Goal: Transaction & Acquisition: Purchase product/service

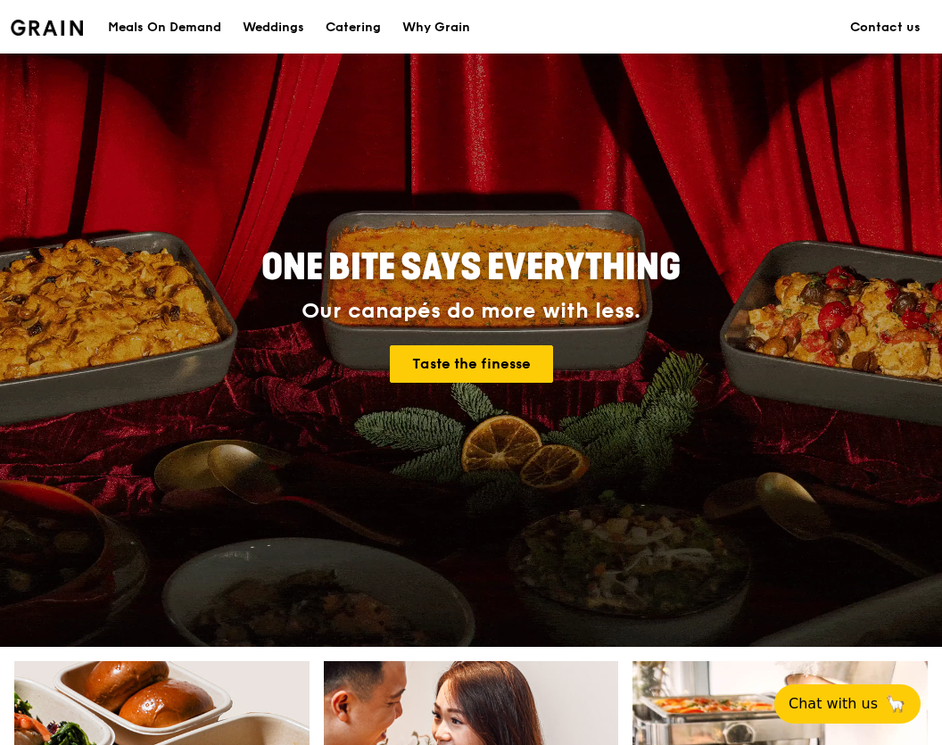
scroll to position [66, 0]
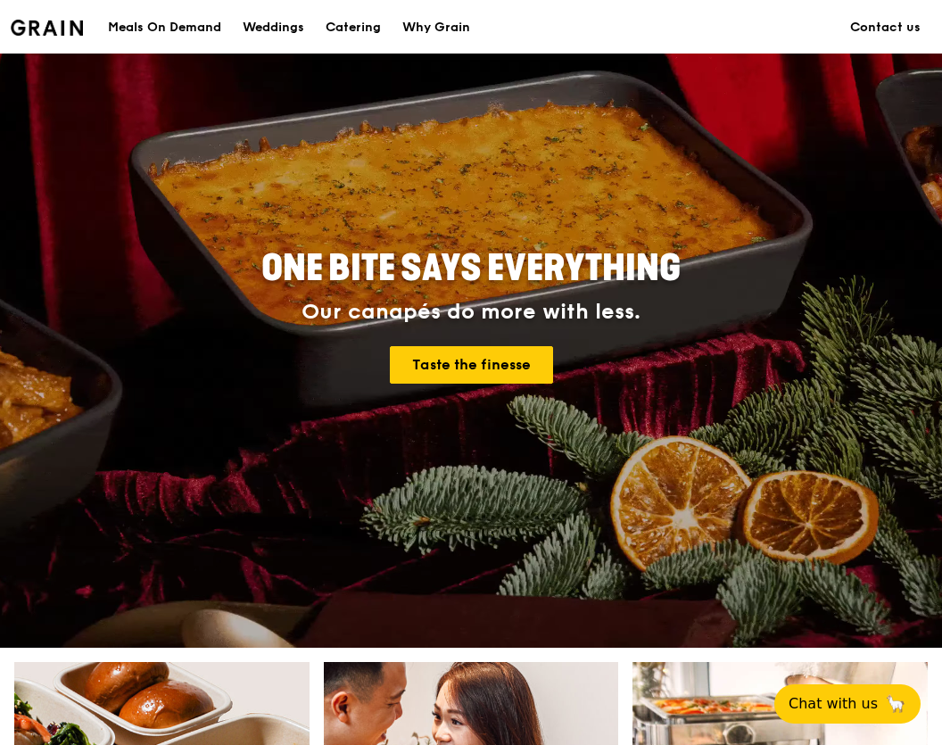
click at [183, 28] on div "Meals On Demand" at bounding box center [164, 28] width 113 height 54
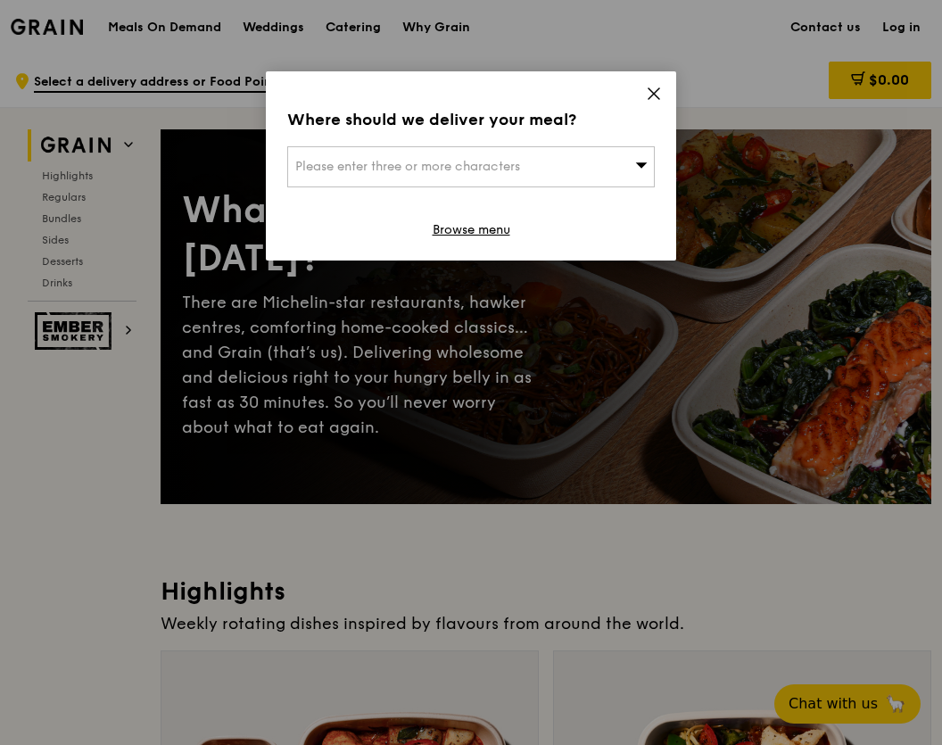
click at [653, 152] on div "Please enter three or more characters" at bounding box center [471, 166] width 368 height 41
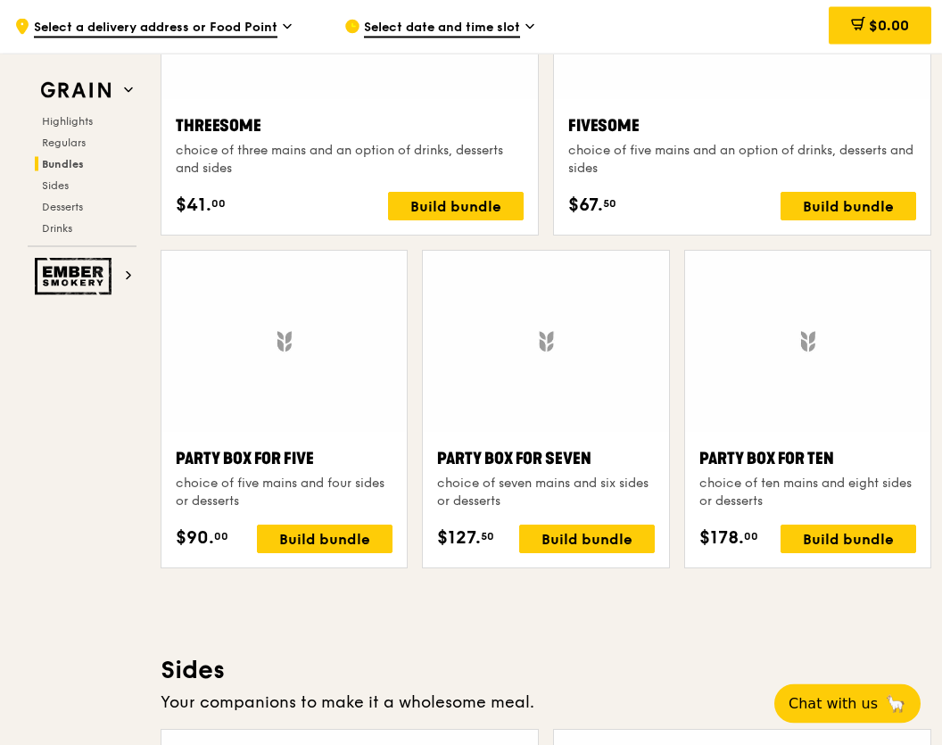
scroll to position [3280, 0]
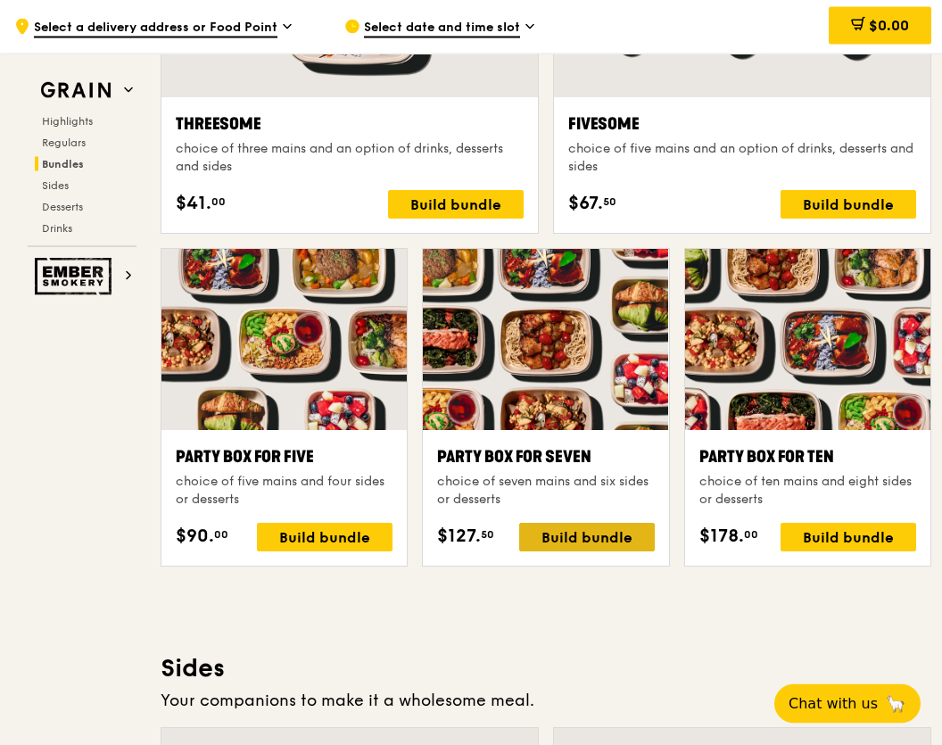
click at [605, 546] on div "Build bundle" at bounding box center [587, 538] width 136 height 29
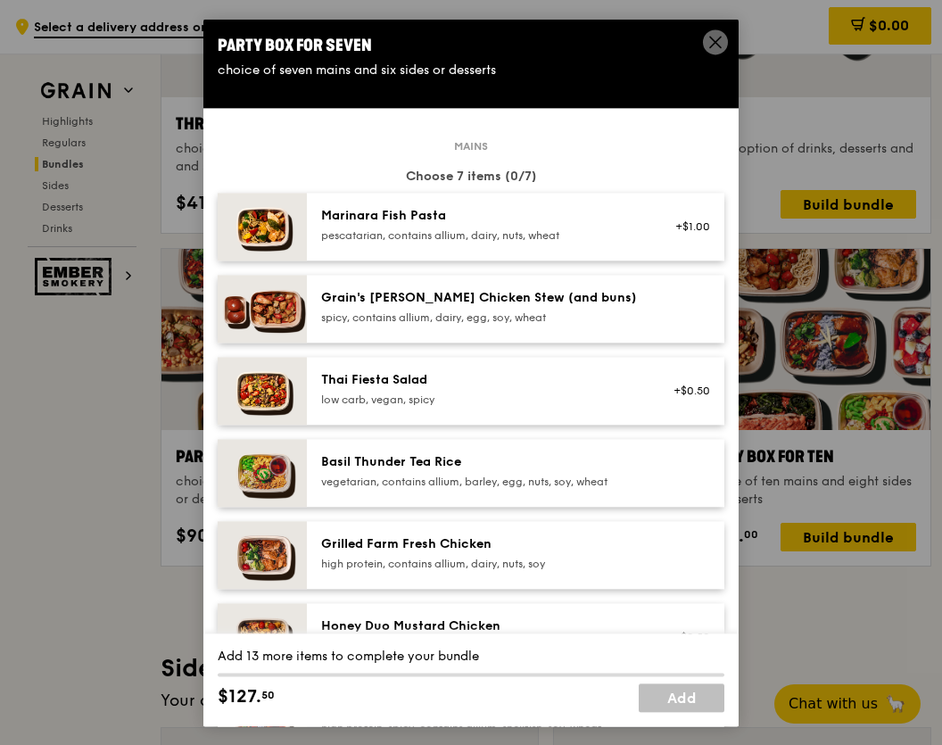
click at [721, 47] on icon at bounding box center [715, 42] width 11 height 11
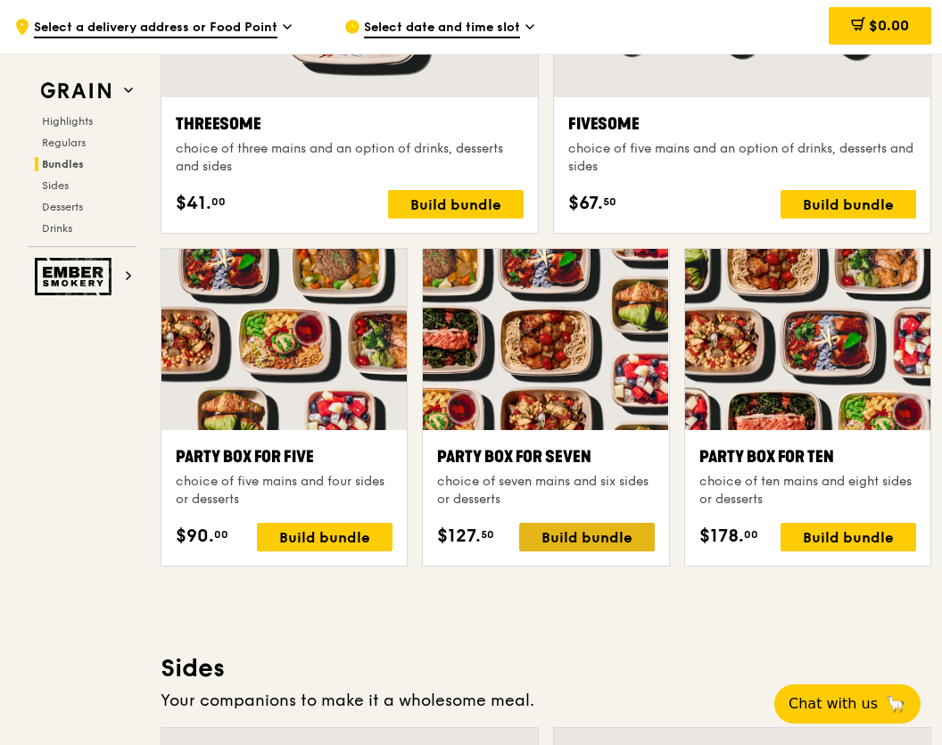
click at [624, 541] on div "Build bundle" at bounding box center [587, 537] width 136 height 29
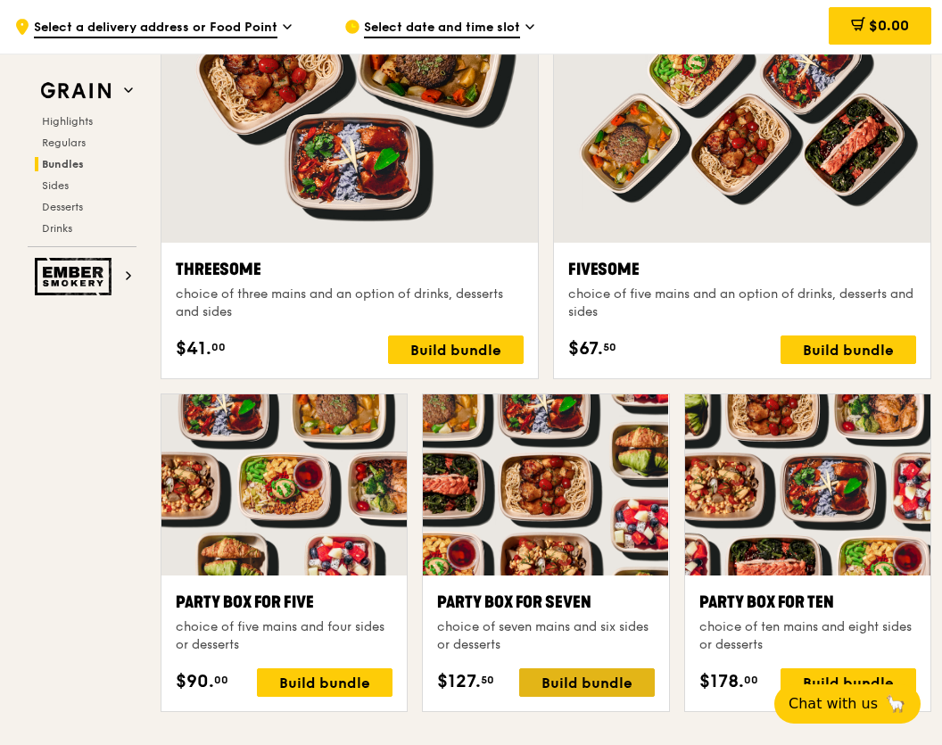
scroll to position [3135, 0]
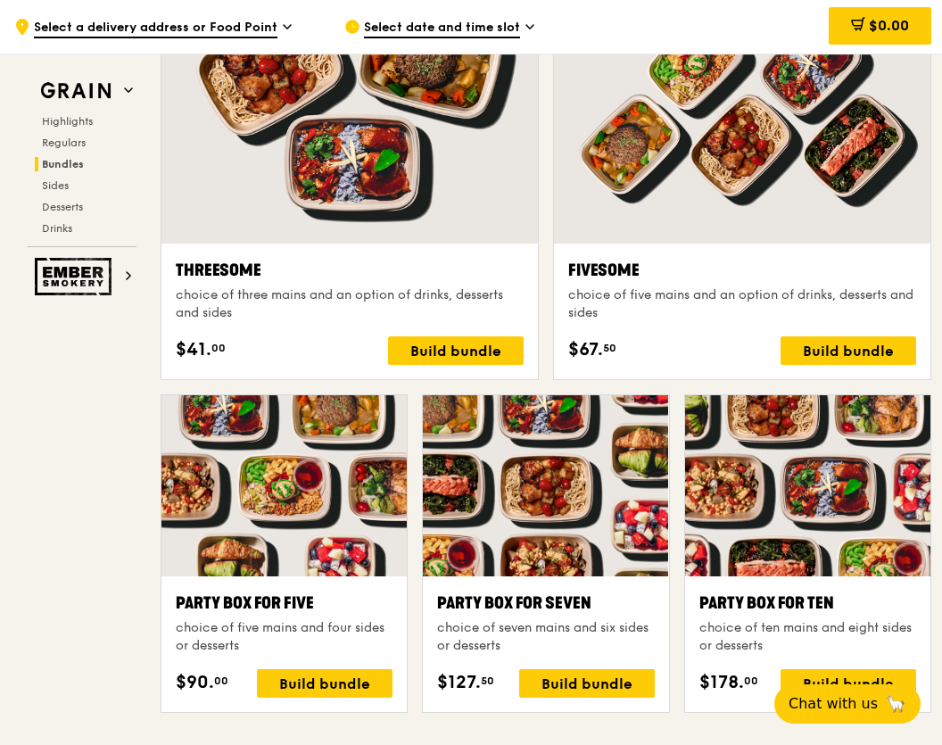
click at [494, 611] on div "Party Box for Seven" at bounding box center [545, 603] width 217 height 25
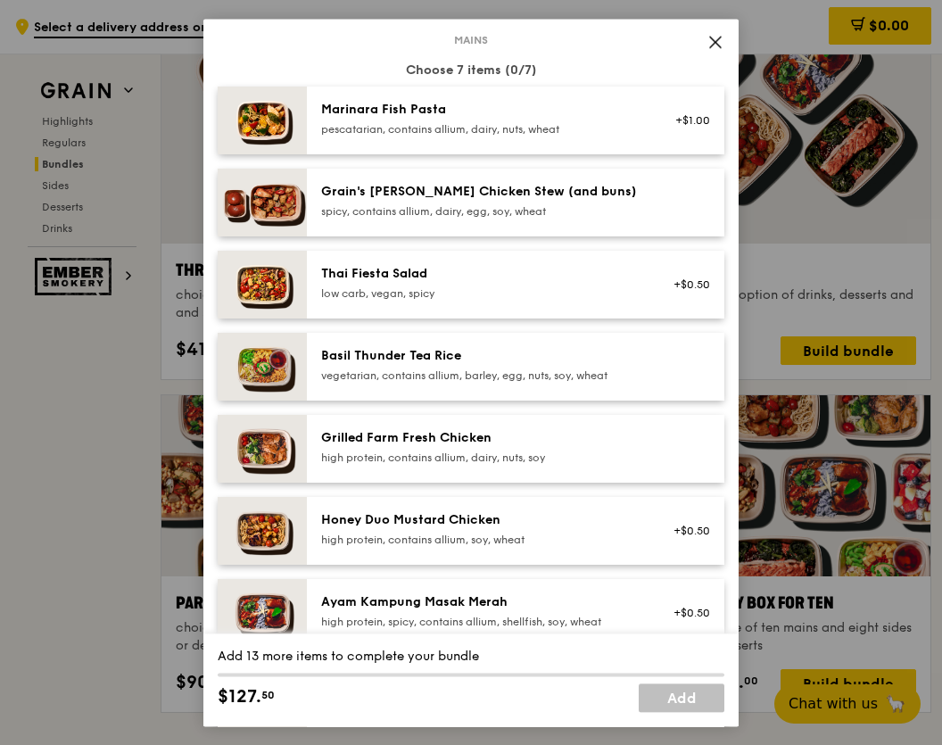
scroll to position [78, 0]
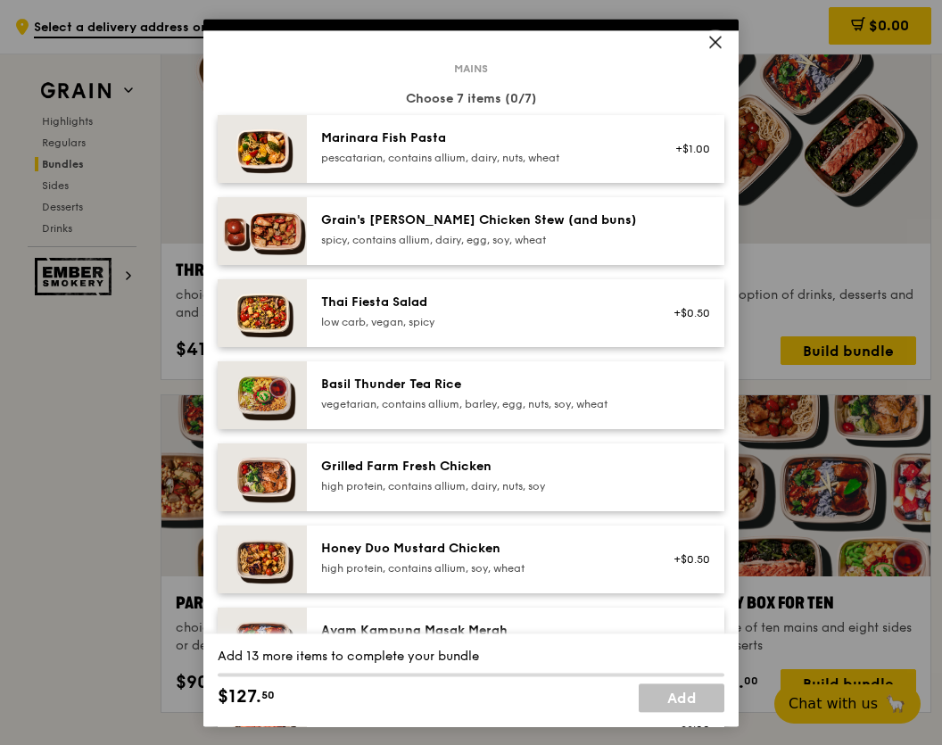
click at [714, 47] on icon at bounding box center [715, 42] width 11 height 11
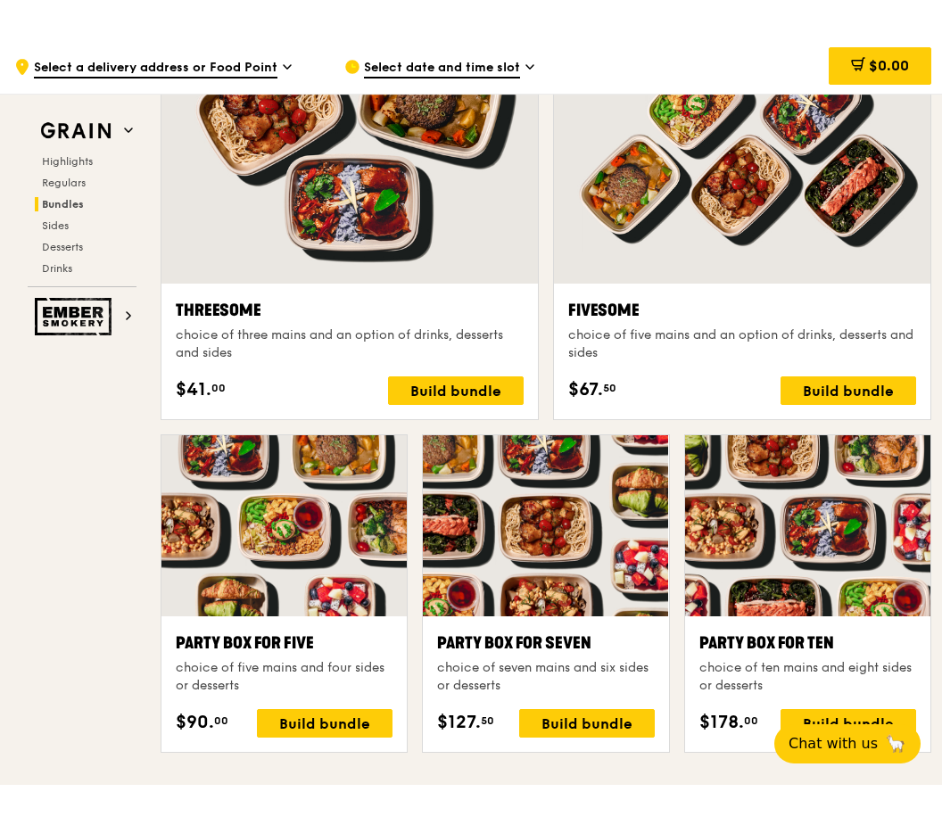
scroll to position [0, 0]
